Goal: Task Accomplishment & Management: Manage account settings

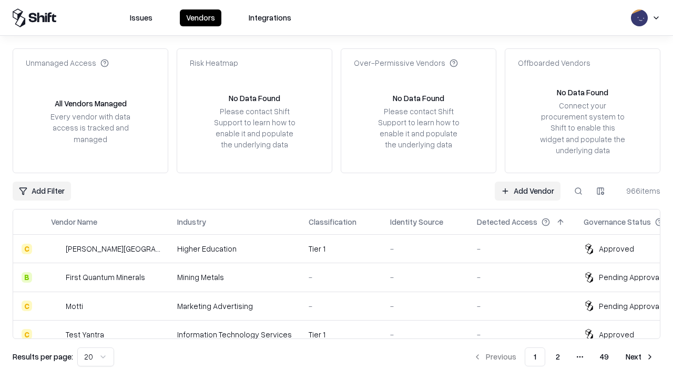
click at [528, 190] on link "Add Vendor" at bounding box center [528, 190] width 66 height 19
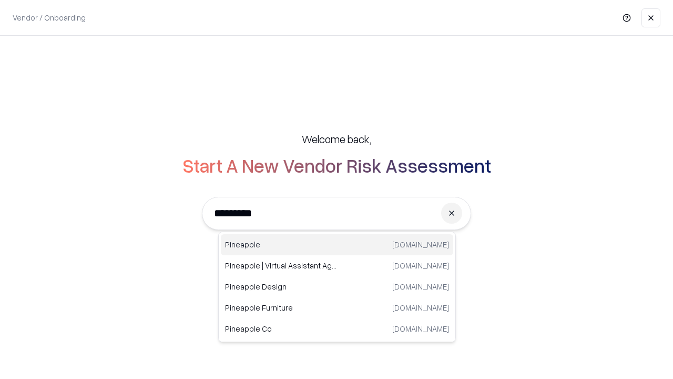
click at [337, 245] on div "Pineapple [DOMAIN_NAME]" at bounding box center [337, 244] width 232 height 21
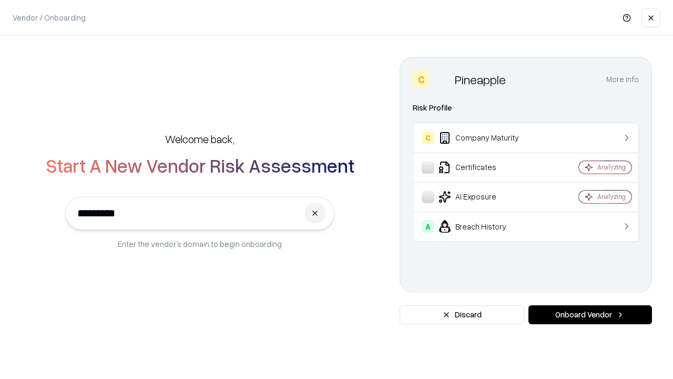
type input "*********"
click at [590, 315] on button "Onboard Vendor" at bounding box center [591, 314] width 124 height 19
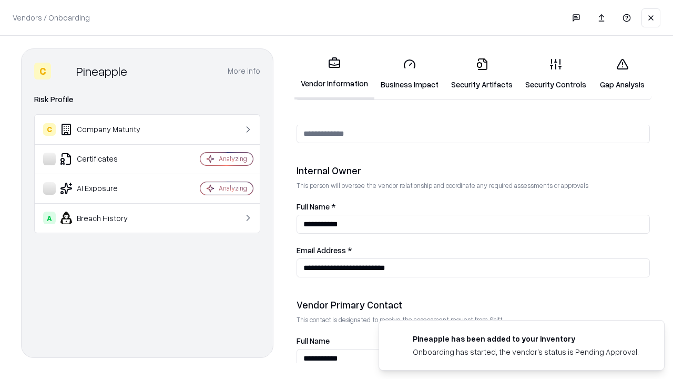
scroll to position [545, 0]
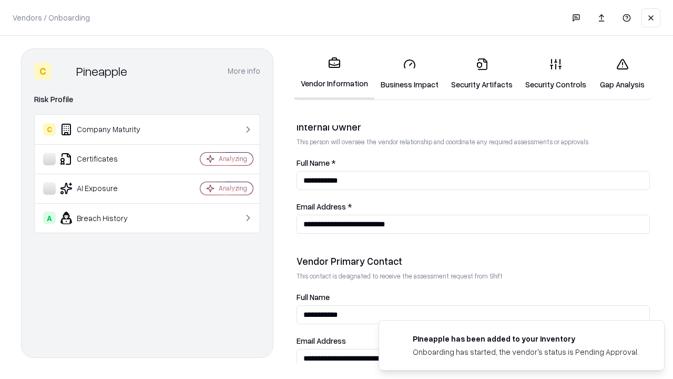
click at [410, 74] on link "Business Impact" at bounding box center [409, 73] width 70 height 49
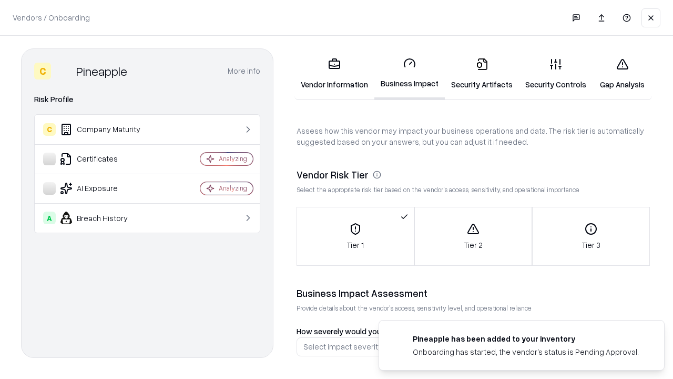
click at [482, 74] on link "Security Artifacts" at bounding box center [482, 73] width 74 height 49
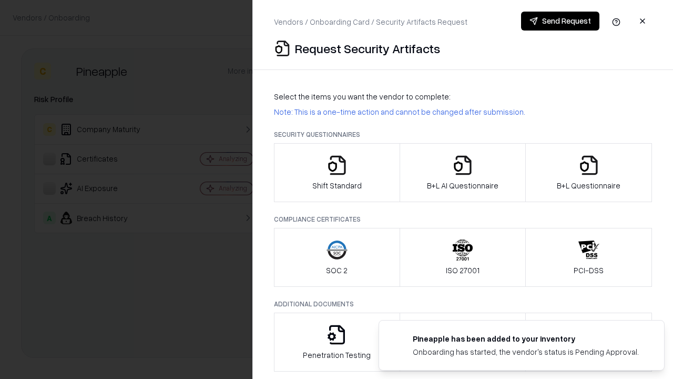
click at [337, 173] on icon "button" at bounding box center [337, 165] width 21 height 21
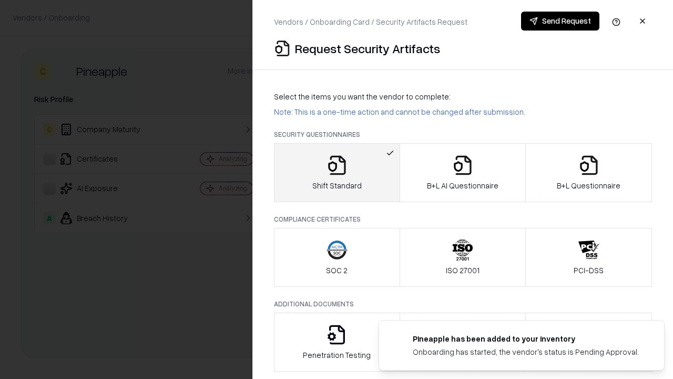
click at [560, 21] on button "Send Request" at bounding box center [560, 21] width 78 height 19
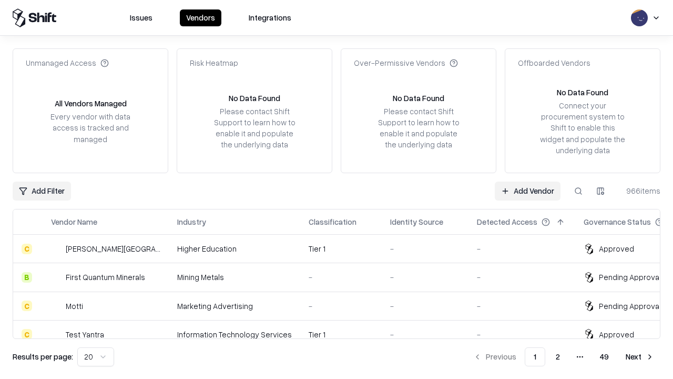
click at [579, 190] on button at bounding box center [578, 190] width 19 height 19
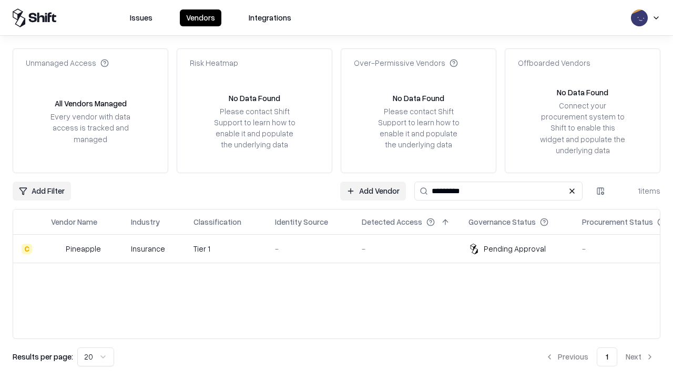
type input "*********"
click at [343, 248] on div "-" at bounding box center [310, 248] width 70 height 11
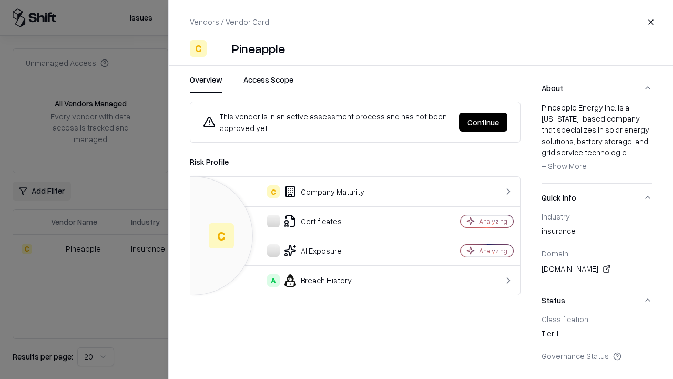
click at [483, 122] on button "Continue" at bounding box center [483, 122] width 48 height 19
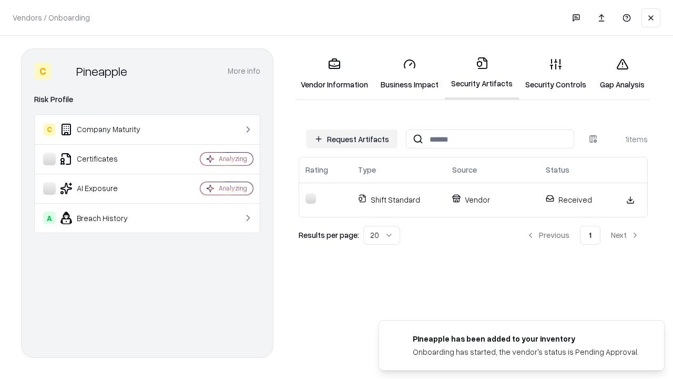
click at [556, 74] on link "Security Controls" at bounding box center [556, 73] width 74 height 49
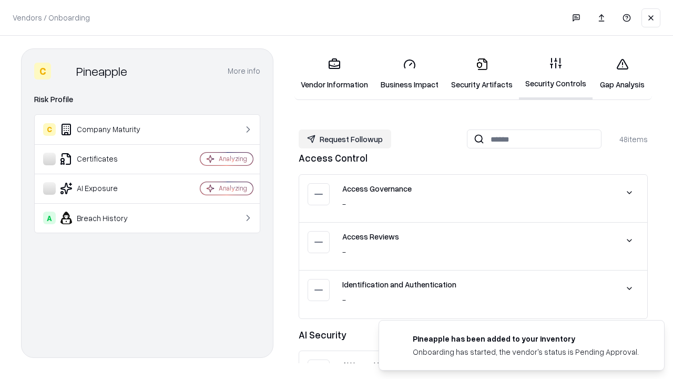
click at [345, 139] on button "Request Followup" at bounding box center [345, 138] width 93 height 19
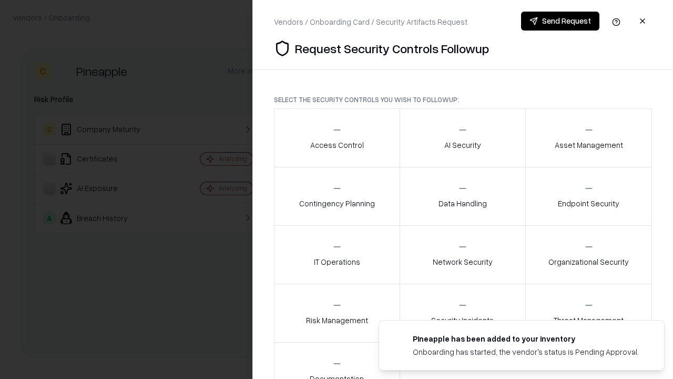
click at [337, 138] on div "Access Control" at bounding box center [337, 138] width 54 height 26
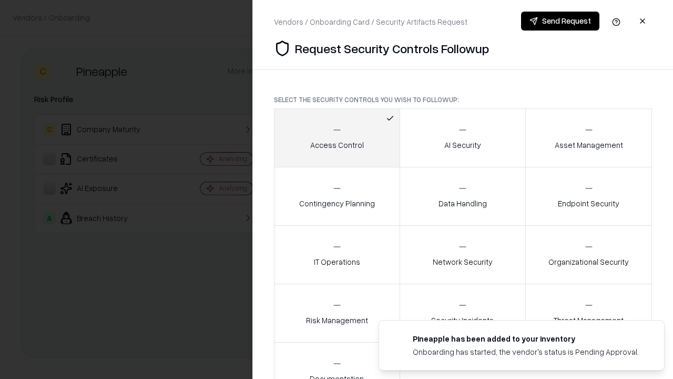
click at [560, 21] on button "Send Request" at bounding box center [560, 21] width 78 height 19
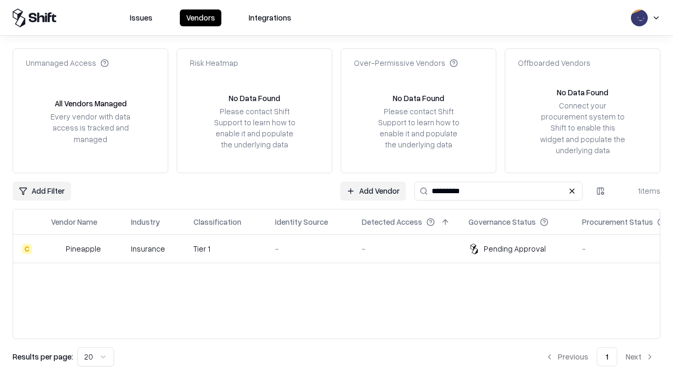
type input "*********"
click at [343, 248] on div "-" at bounding box center [310, 248] width 70 height 11
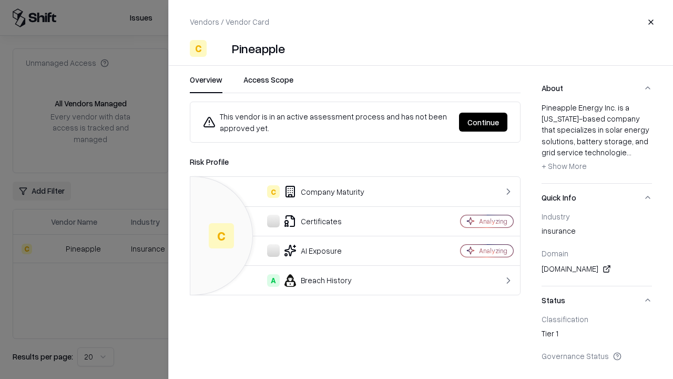
click at [496, 122] on button "Continue" at bounding box center [483, 122] width 48 height 19
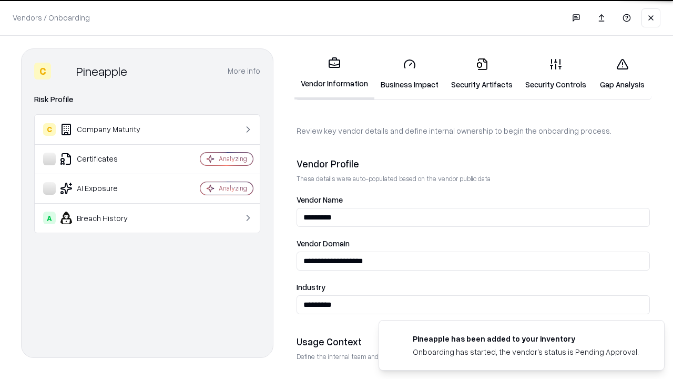
click at [622, 74] on link "Gap Analysis" at bounding box center [622, 73] width 59 height 49
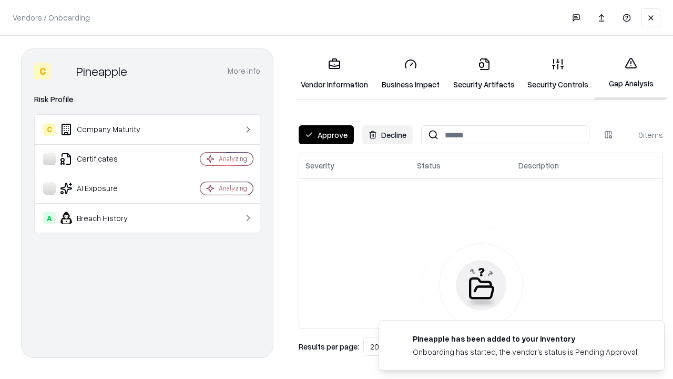
click at [326, 135] on button "Approve" at bounding box center [326, 134] width 55 height 19
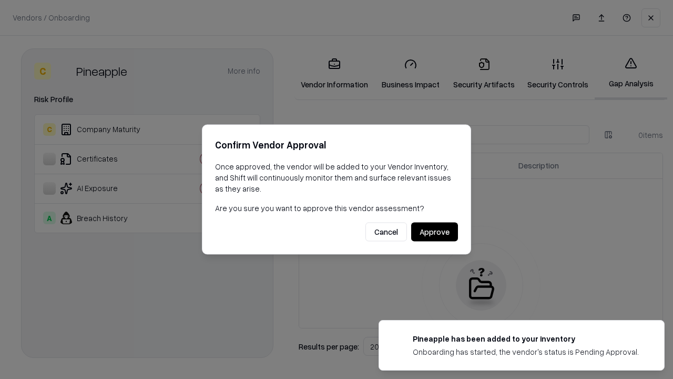
click at [434, 231] on button "Approve" at bounding box center [434, 231] width 47 height 19
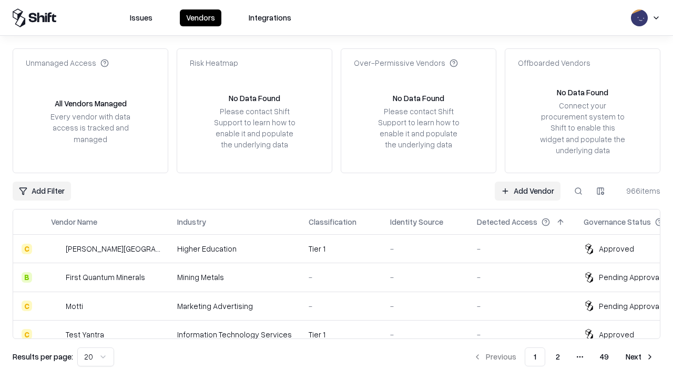
type input "*********"
click at [528, 190] on link "Add Vendor" at bounding box center [528, 190] width 66 height 19
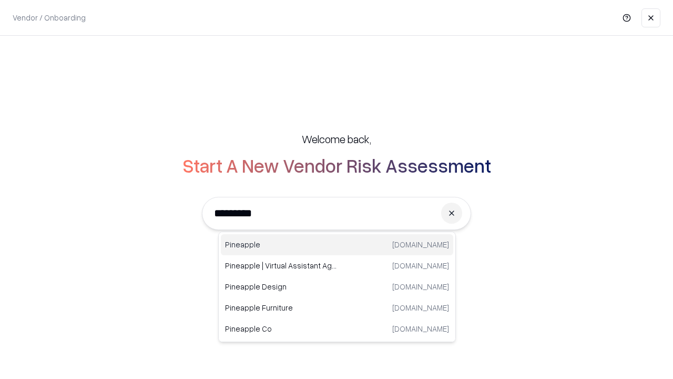
click at [337, 245] on div "Pineapple [DOMAIN_NAME]" at bounding box center [337, 244] width 232 height 21
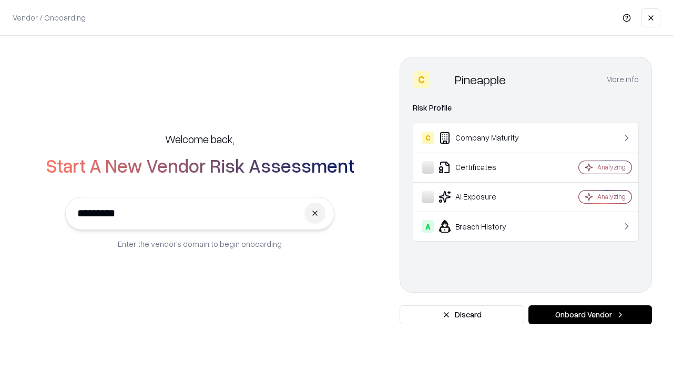
type input "*********"
click at [590, 315] on button "Onboard Vendor" at bounding box center [591, 314] width 124 height 19
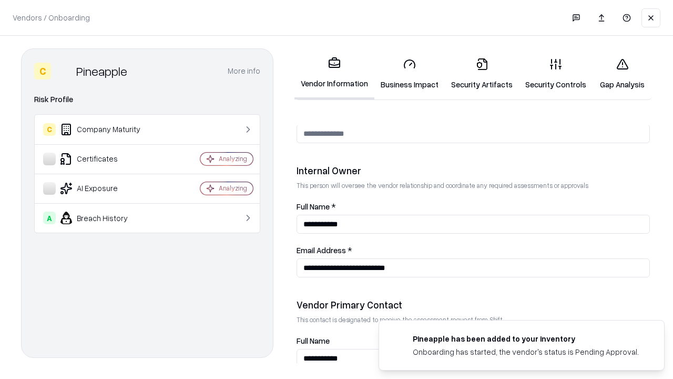
scroll to position [545, 0]
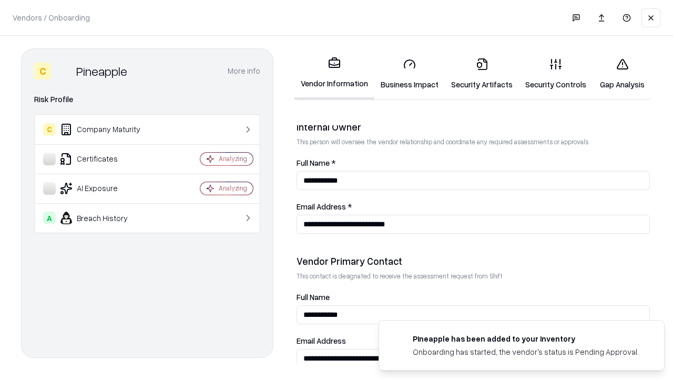
click at [622, 74] on link "Gap Analysis" at bounding box center [622, 73] width 59 height 49
